Goal: Navigation & Orientation: Find specific page/section

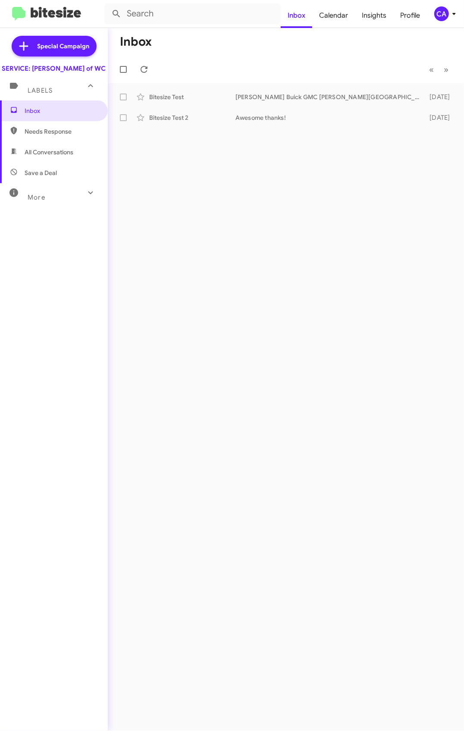
click at [37, 202] on div "More" at bounding box center [45, 194] width 77 height 16
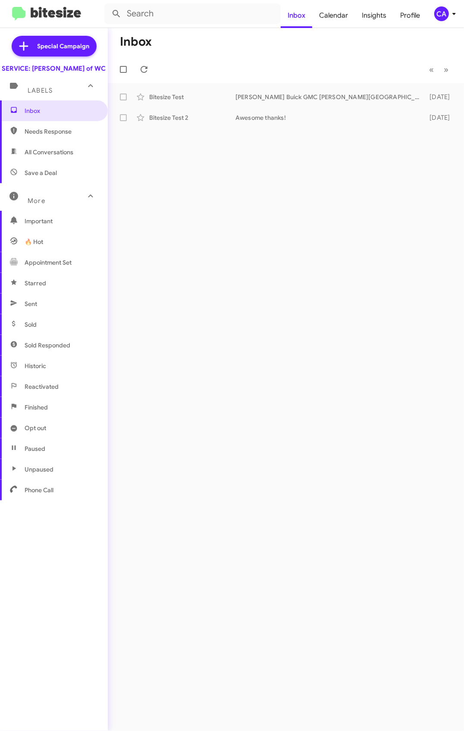
click at [42, 314] on span "Sent" at bounding box center [54, 304] width 108 height 21
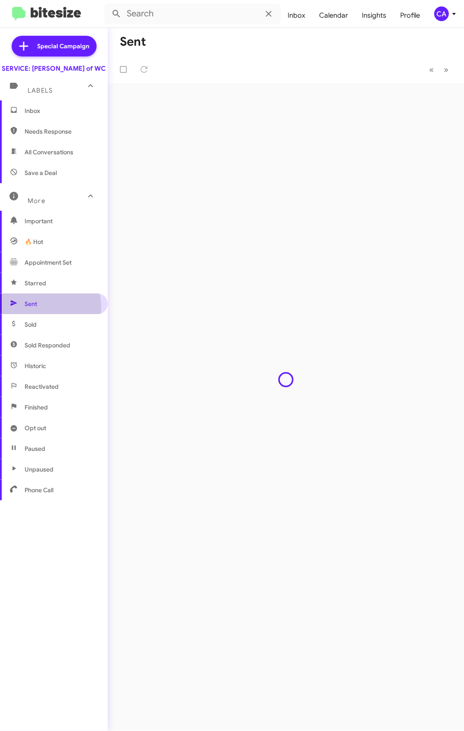
type input "in:sent"
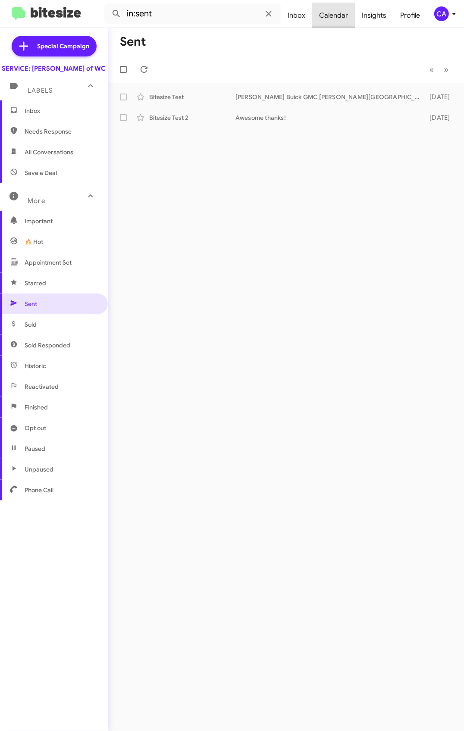
click at [342, 16] on span "Calendar" at bounding box center [333, 15] width 43 height 25
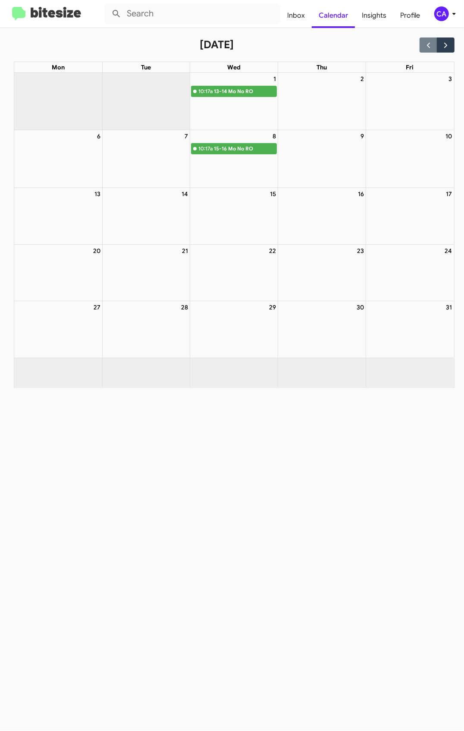
click at [239, 151] on div "15-16 Mo No RO" at bounding box center [245, 148] width 62 height 9
click at [219, 91] on div "13-14 Mo No RO" at bounding box center [245, 91] width 62 height 9
click at [242, 142] on div "8" at bounding box center [233, 136] width 87 height 12
click at [377, 16] on span "Insights" at bounding box center [374, 15] width 38 height 25
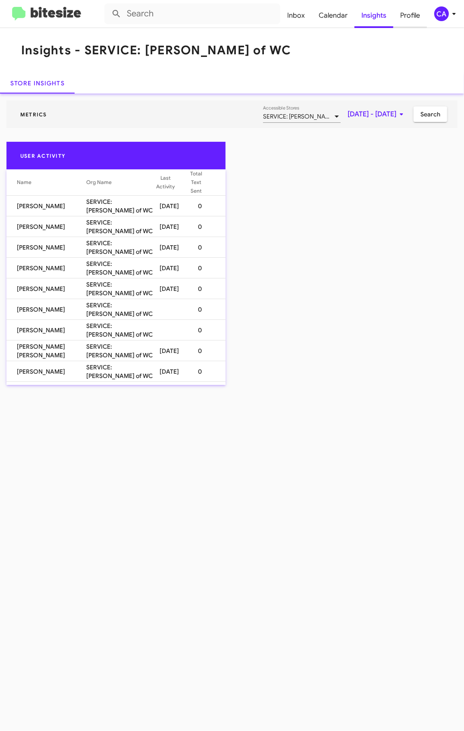
click at [399, 18] on span "Profile" at bounding box center [410, 15] width 34 height 25
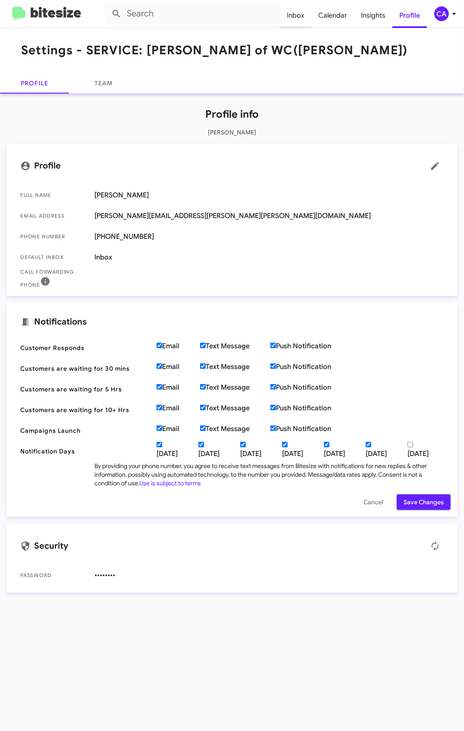
click at [298, 15] on span "Inbox" at bounding box center [295, 15] width 31 height 25
